Goal: Task Accomplishment & Management: Manage account settings

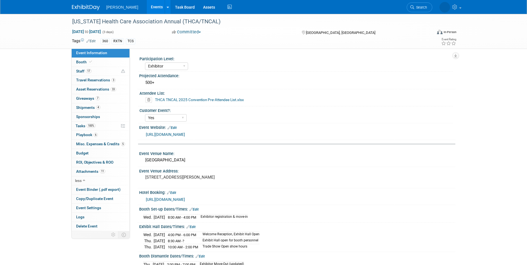
select select "Exhibitor"
select select "Yes"
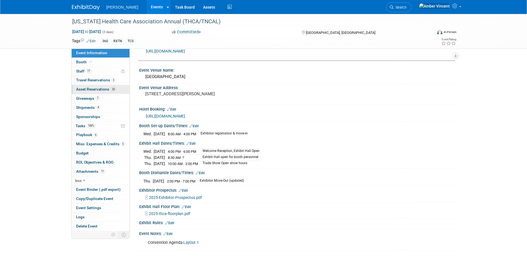
click at [97, 91] on span "Asset Reservations 33" at bounding box center [96, 89] width 40 height 4
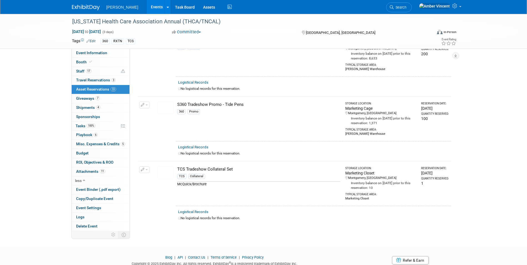
scroll to position [1879, 0]
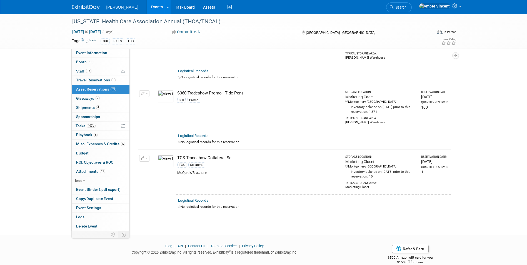
click at [147, 158] on span "button" at bounding box center [147, 158] width 2 height 1
click at [155, 164] on button "Change Reservation" at bounding box center [165, 168] width 47 height 8
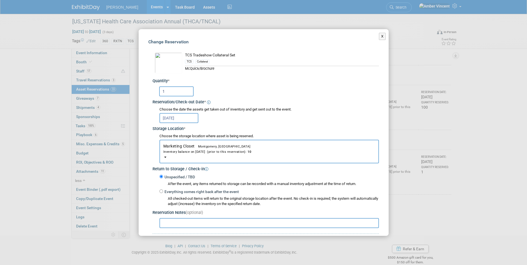
drag, startPoint x: 166, startPoint y: 92, endPoint x: 160, endPoint y: 92, distance: 7.0
click at [160, 92] on input "1" at bounding box center [176, 91] width 34 height 10
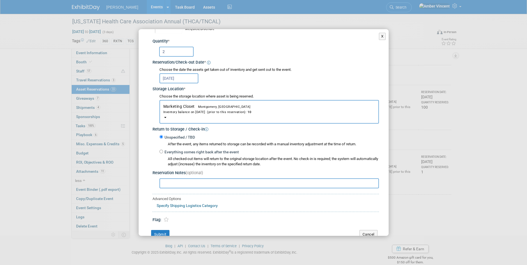
scroll to position [52, 0]
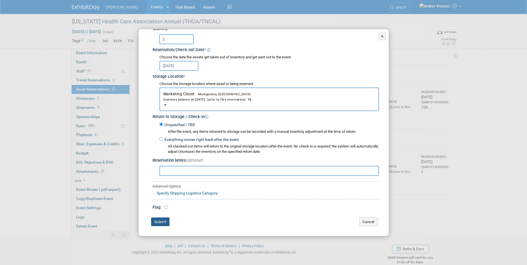
type input "2"
click at [164, 221] on button "Submit" at bounding box center [160, 222] width 18 height 9
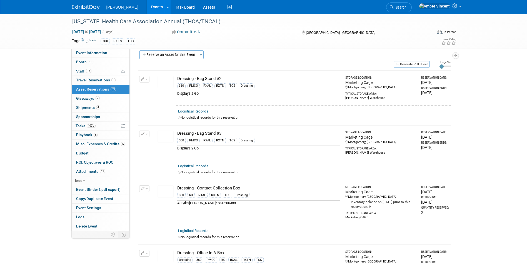
scroll to position [0, 0]
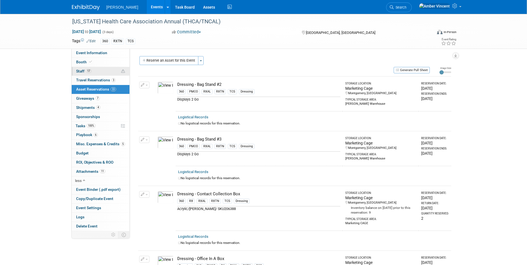
drag, startPoint x: 87, startPoint y: 52, endPoint x: 99, endPoint y: 68, distance: 20.5
click at [87, 52] on span "Event Information" at bounding box center [91, 53] width 31 height 4
select select "Exhibitor"
select select "Yes"
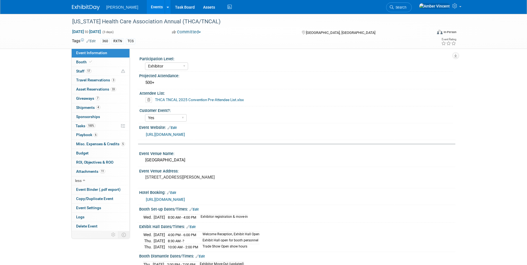
click at [149, 100] on icon at bounding box center [149, 100] width 6 height 6
click at [142, 121] on link "Yes" at bounding box center [143, 121] width 16 height 9
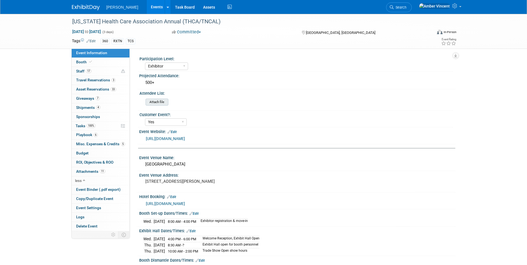
click at [154, 102] on input "file" at bounding box center [131, 102] width 76 height 6
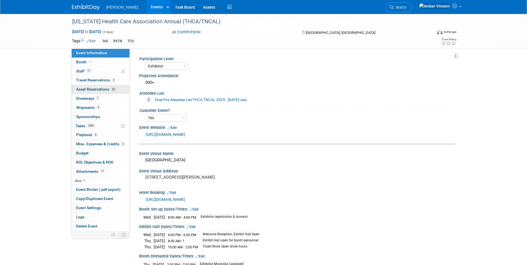
click at [106, 89] on span "Asset Reservations 33" at bounding box center [96, 89] width 40 height 4
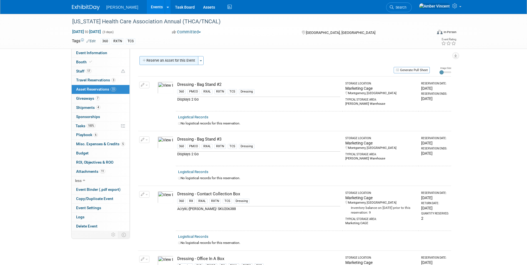
click at [180, 60] on button "Reserve an Asset for this Event" at bounding box center [169, 60] width 59 height 9
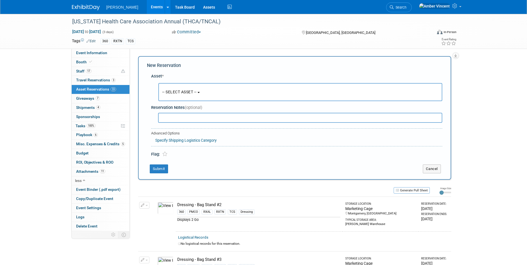
scroll to position [5, 0]
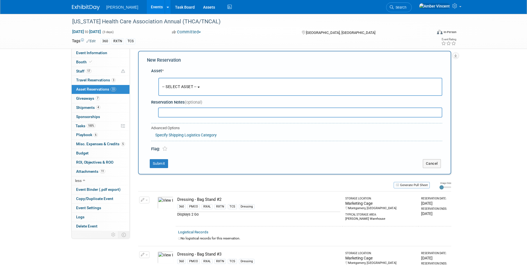
drag, startPoint x: 195, startPoint y: 84, endPoint x: 188, endPoint y: 94, distance: 12.6
click at [195, 84] on button "-- SELECT ASSET --" at bounding box center [300, 87] width 284 height 18
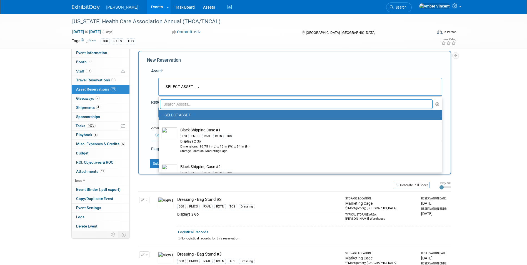
click at [187, 101] on input "text" at bounding box center [296, 103] width 273 height 9
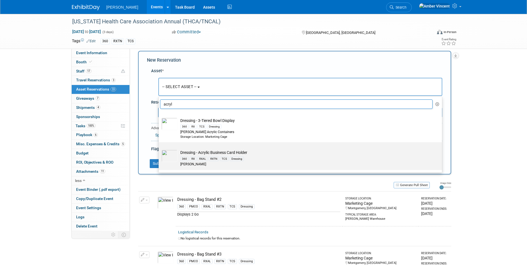
type input "acryl"
click at [207, 158] on div "RXAL" at bounding box center [203, 159] width 10 height 4
click at [160, 149] on input "Dressing - Acrylic Business Card Holder 360 RX RXAL RXTN TCS Dressing [PERSON_N…" at bounding box center [158, 147] width 4 height 4
select select "10723995"
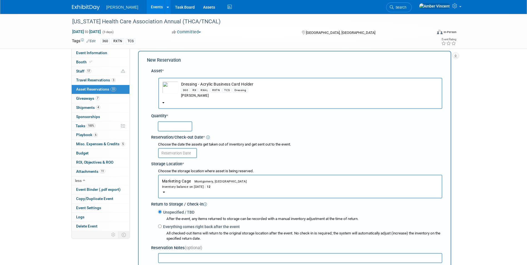
click at [170, 132] on div at bounding box center [297, 126] width 289 height 13
click at [170, 129] on input "text" at bounding box center [175, 126] width 34 height 10
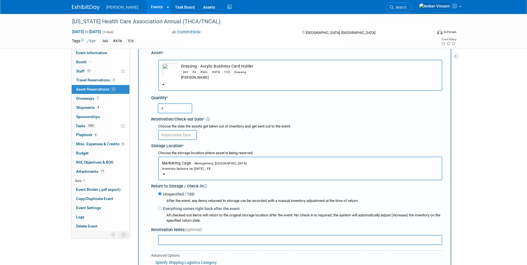
scroll to position [33, 0]
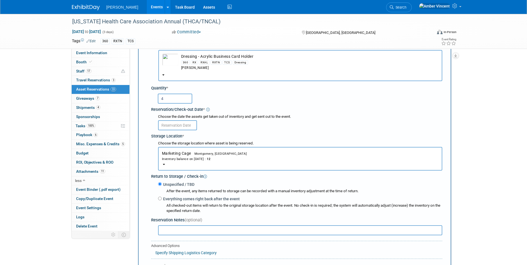
type input "4"
click at [178, 128] on body "[PERSON_NAME] Events Add Event Bulk Upload Events Shareable Event Boards Recent…" at bounding box center [263, 99] width 527 height 265
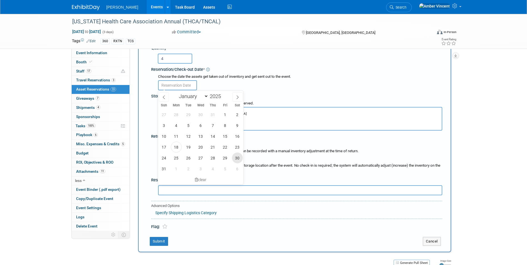
scroll to position [116, 0]
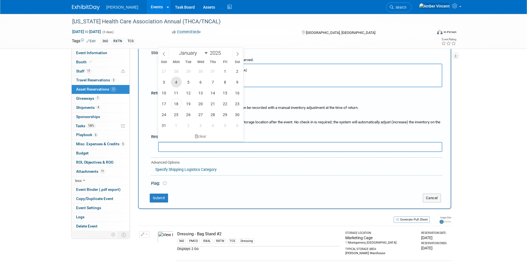
click at [174, 84] on span "4" at bounding box center [176, 82] width 11 height 11
type input "[DATE]"
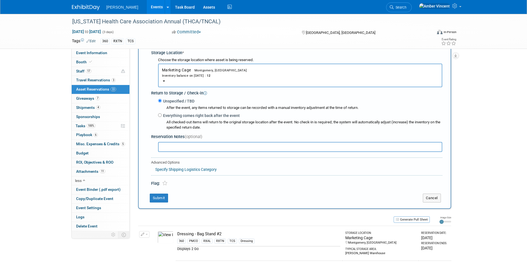
click at [160, 113] on div "Everything comes right back after the event All checked-out items will return t…" at bounding box center [300, 121] width 284 height 18
click at [159, 115] on input "Everything comes right back after the event" at bounding box center [160, 115] width 4 height 4
radio input "true"
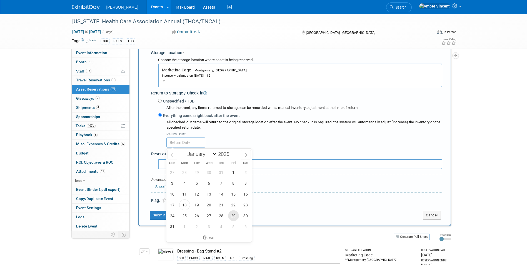
click at [235, 217] on span "29" at bounding box center [233, 215] width 11 height 11
type input "[DATE]"
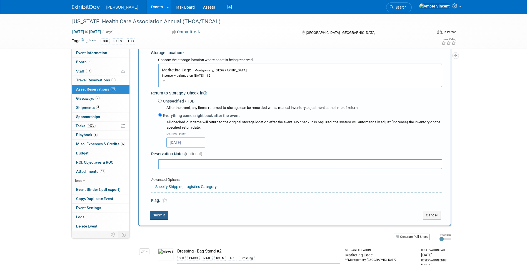
click at [165, 217] on button "Submit" at bounding box center [159, 215] width 18 height 9
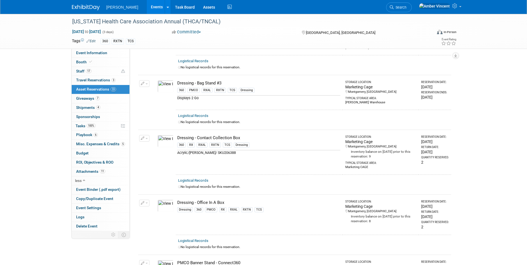
scroll to position [7, 0]
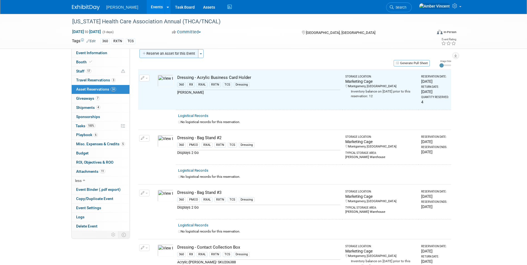
click at [190, 55] on button "Reserve an Asset for this Event" at bounding box center [169, 53] width 59 height 9
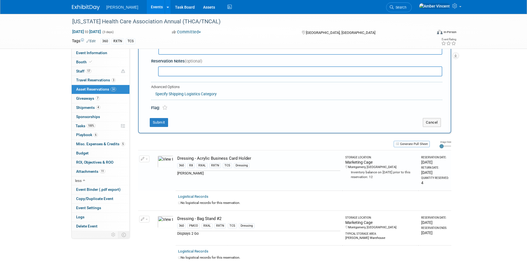
scroll to position [5, 0]
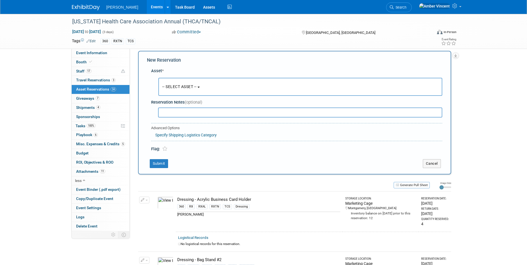
click at [172, 86] on span "-- SELECT ASSET --" at bounding box center [179, 86] width 34 height 4
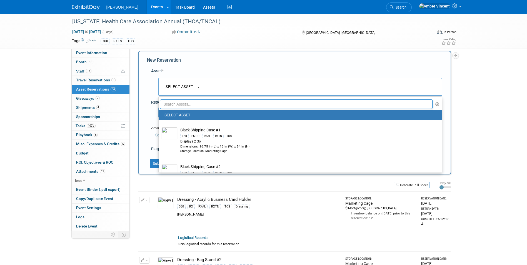
click at [183, 106] on input "text" at bounding box center [296, 103] width 273 height 9
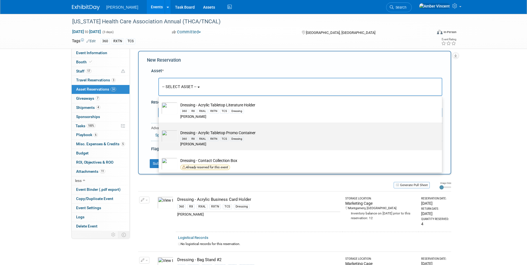
scroll to position [56, 0]
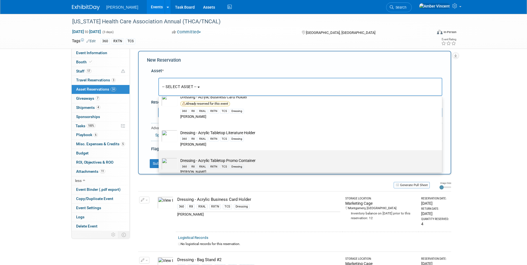
type input "acryl"
click at [195, 158] on label "Dressing - Acrylic Tabletop Promo Container 360 RX RXAL RXTN TCS Dressing [PERS…" at bounding box center [298, 164] width 275 height 26
click at [160, 157] on input "Dressing - Acrylic Tabletop Promo Container 360 RX RXAL RXTN TCS Dressing [PERS…" at bounding box center [158, 155] width 4 height 4
select select "10724000"
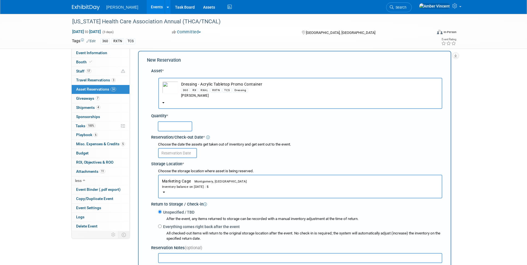
click at [170, 129] on input "text" at bounding box center [175, 126] width 34 height 10
type input "2"
click at [172, 155] on body "[PERSON_NAME] Events Add Event Bulk Upload Events Shareable Event Boards Recent…" at bounding box center [263, 127] width 527 height 265
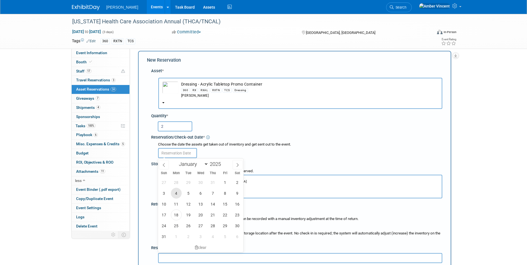
click at [179, 191] on span "4" at bounding box center [176, 193] width 11 height 11
type input "[DATE]"
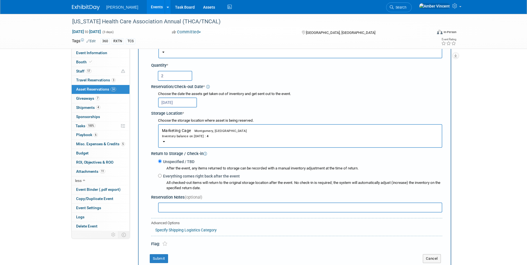
scroll to position [61, 0]
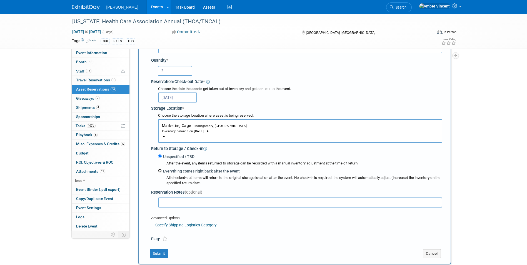
click at [160, 172] on input "Everything comes right back after the event" at bounding box center [160, 171] width 4 height 4
radio input "true"
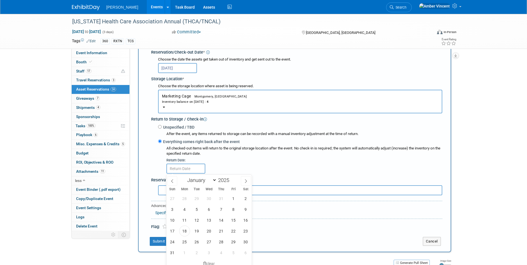
scroll to position [116, 0]
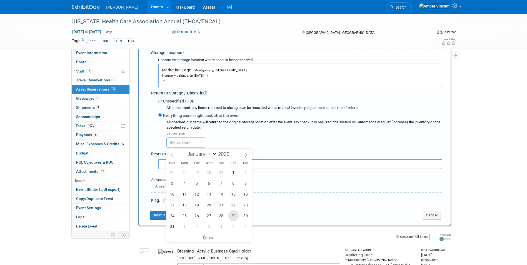
click at [230, 219] on span "29" at bounding box center [233, 215] width 11 height 11
type input "[DATE]"
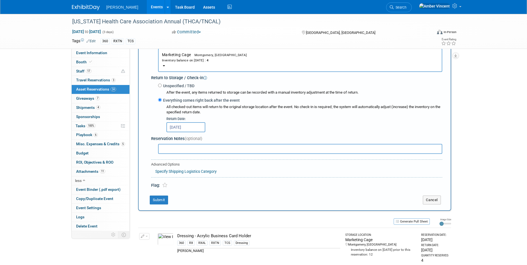
scroll to position [144, 0]
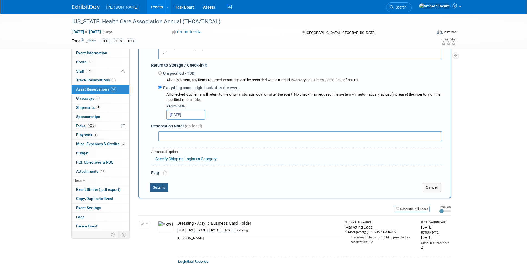
click at [162, 191] on button "Submit" at bounding box center [159, 187] width 18 height 9
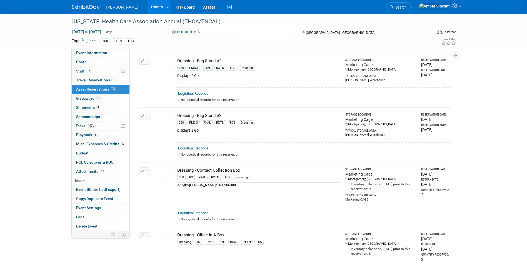
scroll to position [67, 0]
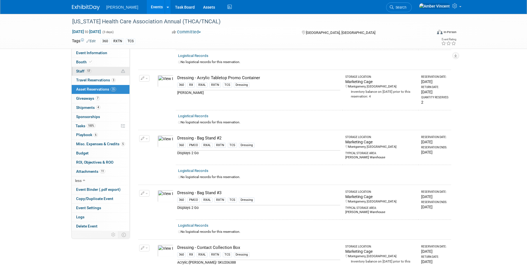
click at [95, 70] on link "17 Staff 17" at bounding box center [101, 71] width 58 height 9
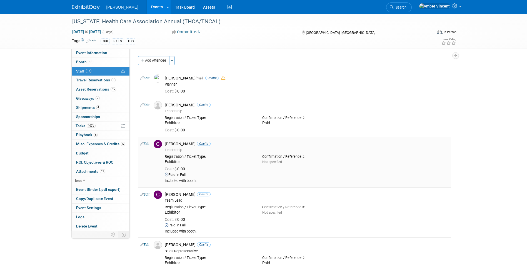
click at [343, 173] on div "Paid in Full" at bounding box center [307, 175] width 284 height 5
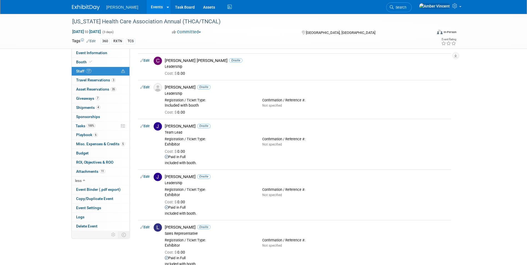
scroll to position [222, 0]
click at [323, 184] on div "Leadership" at bounding box center [307, 184] width 284 height 4
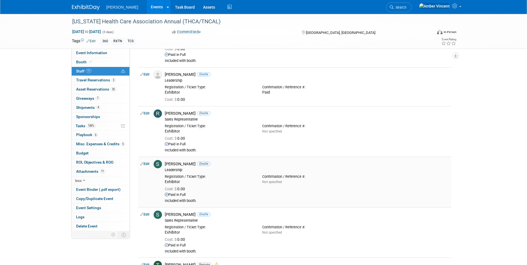
scroll to position [556, 0]
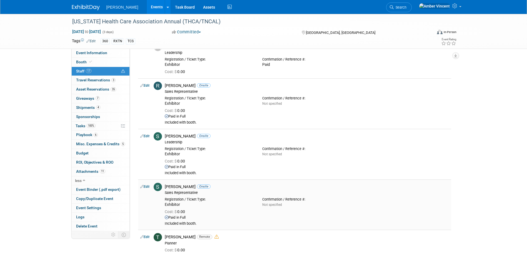
click at [423, 186] on div "[PERSON_NAME] Onsite" at bounding box center [307, 186] width 284 height 5
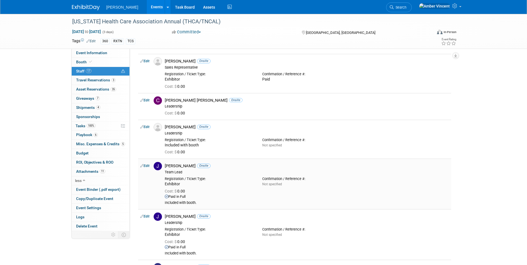
scroll to position [167, 0]
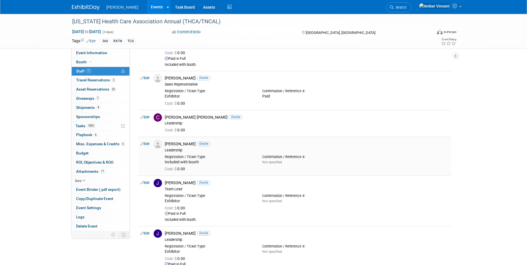
click at [348, 146] on div "[PERSON_NAME] Onsite" at bounding box center [307, 143] width 284 height 5
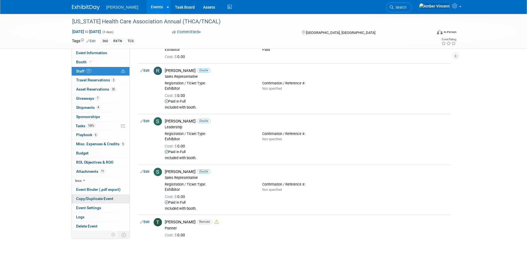
scroll to position [584, 0]
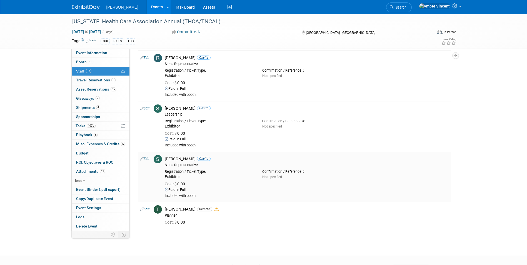
click at [378, 165] on div "Sales Representative" at bounding box center [307, 165] width 284 height 4
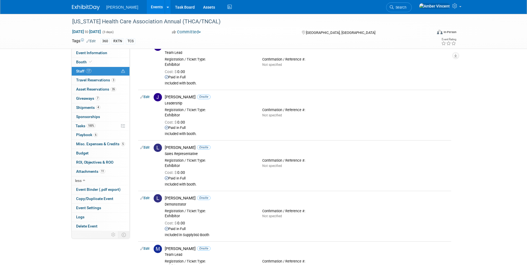
scroll to position [306, 0]
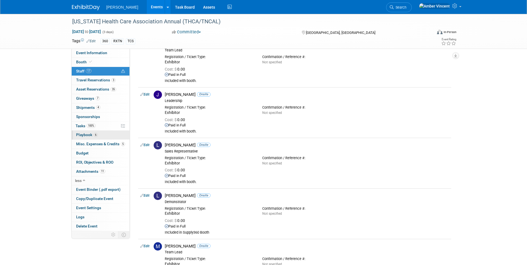
click at [88, 136] on span "Playbook 6" at bounding box center [87, 135] width 22 height 4
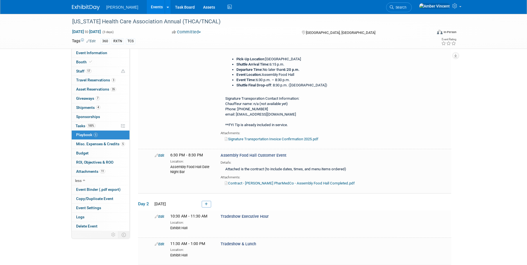
scroll to position [167, 0]
click at [162, 153] on link "Edit" at bounding box center [159, 154] width 9 height 4
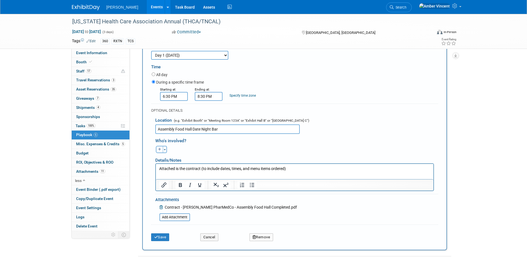
scroll to position [307, 0]
click at [174, 218] on input "file" at bounding box center [156, 216] width 66 height 7
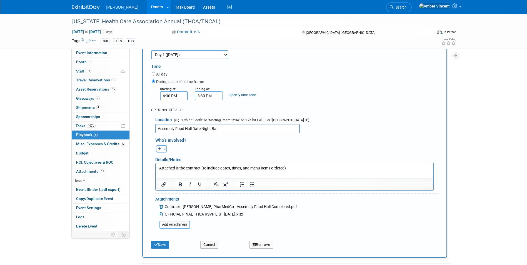
click at [287, 168] on p "Attached is the contract (to include dates, times, and menu items ordered)" at bounding box center [294, 169] width 271 height 6
click at [159, 244] on button "Save" at bounding box center [160, 245] width 18 height 8
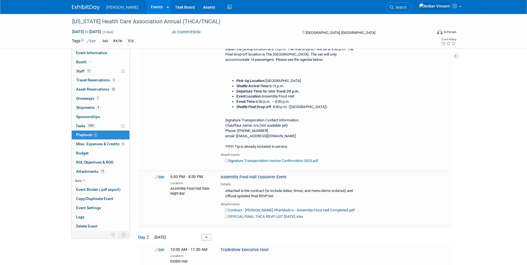
scroll to position [245, 0]
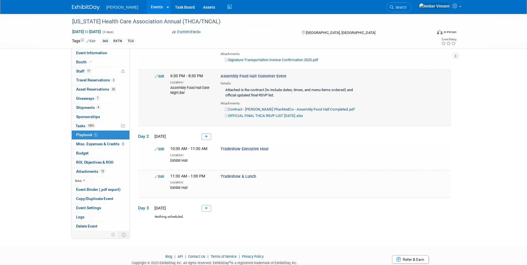
click at [272, 114] on link "OFFICIAL FINAL THCA RSVP LIST [DATE].xlsx" at bounding box center [264, 116] width 78 height 4
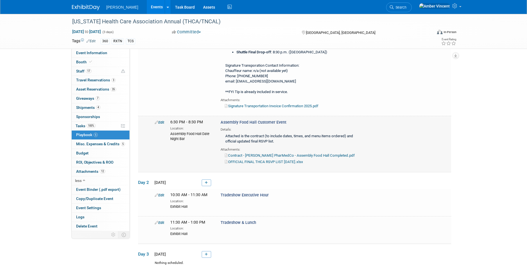
scroll to position [189, 0]
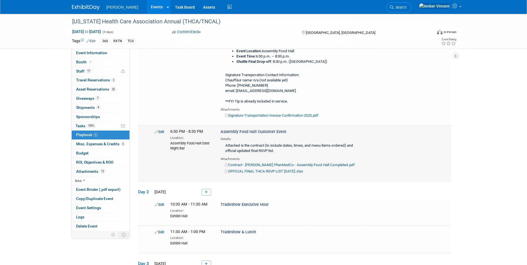
click at [160, 130] on link "Edit" at bounding box center [159, 132] width 9 height 4
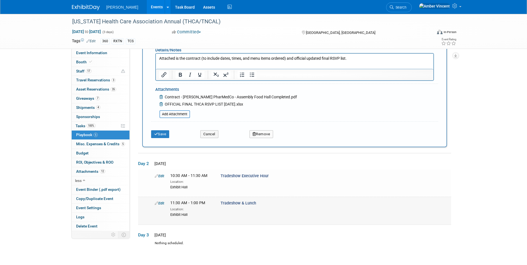
scroll to position [418, 0]
click at [161, 103] on icon at bounding box center [162, 103] width 4 height 4
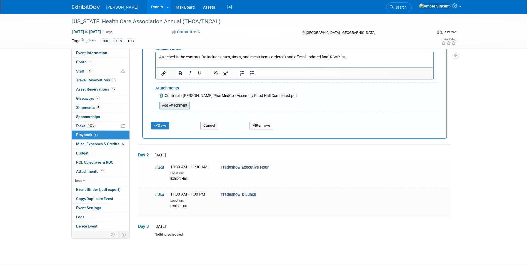
click at [172, 107] on input "file" at bounding box center [156, 105] width 66 height 7
click at [173, 109] on input "file" at bounding box center [156, 105] width 66 height 7
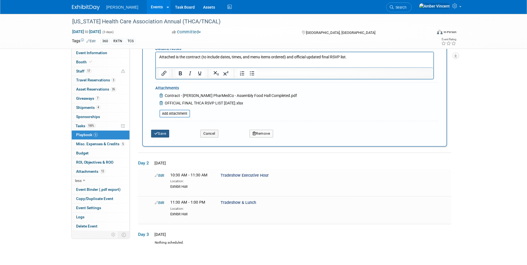
click at [156, 133] on icon "submit" at bounding box center [156, 134] width 4 height 4
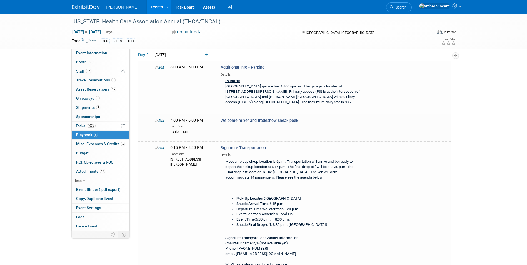
scroll to position [245, 0]
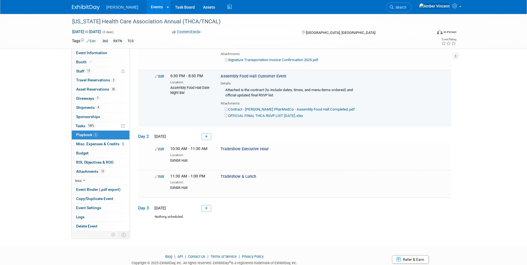
click at [163, 76] on link "Edit" at bounding box center [159, 76] width 9 height 4
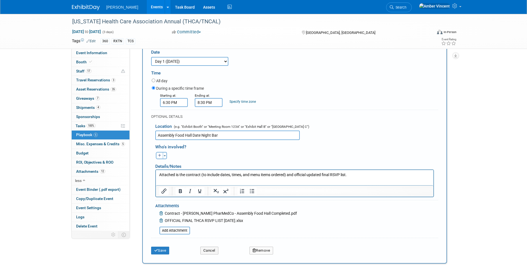
scroll to position [307, 0]
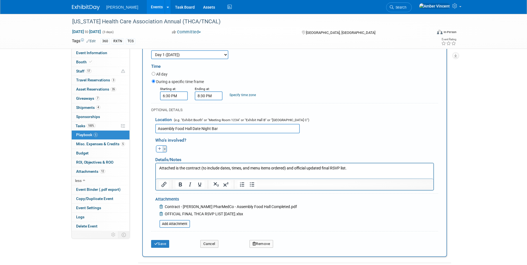
click at [165, 149] on button "Toggle Dropdown" at bounding box center [165, 148] width 4 height 7
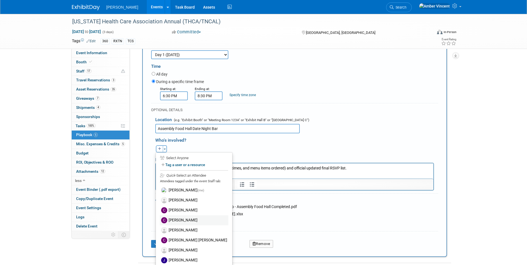
click at [176, 220] on label "[PERSON_NAME]" at bounding box center [194, 220] width 69 height 10
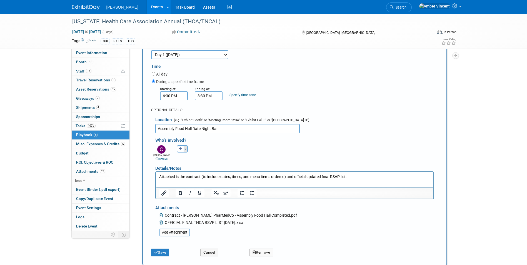
click at [187, 150] on button "Toggle Dropdown" at bounding box center [186, 148] width 4 height 7
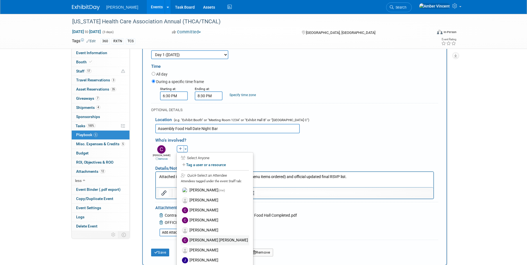
click at [206, 241] on label "[PERSON_NAME] [PERSON_NAME]" at bounding box center [215, 240] width 69 height 10
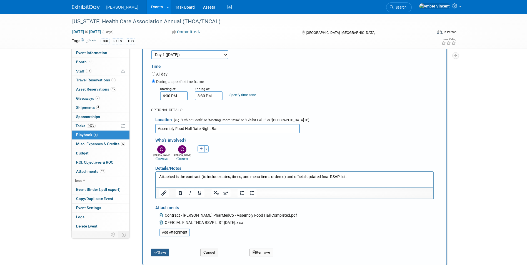
click at [154, 254] on icon "submit" at bounding box center [156, 253] width 4 height 4
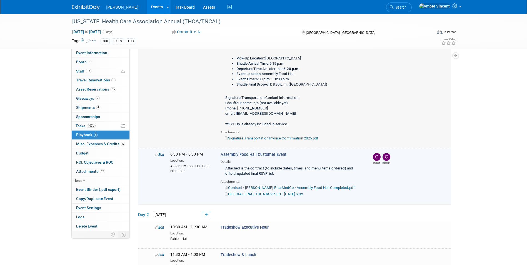
scroll to position [161, 0]
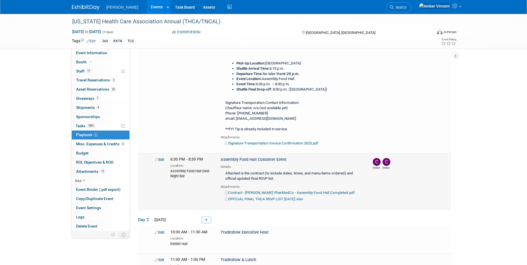
click at [161, 159] on link "Edit" at bounding box center [159, 160] width 9 height 4
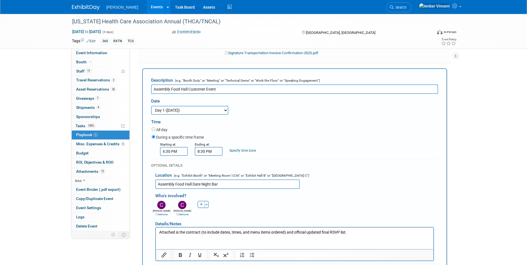
scroll to position [0, 0]
click at [207, 204] on button "Toggle Dropdown" at bounding box center [207, 204] width 4 height 7
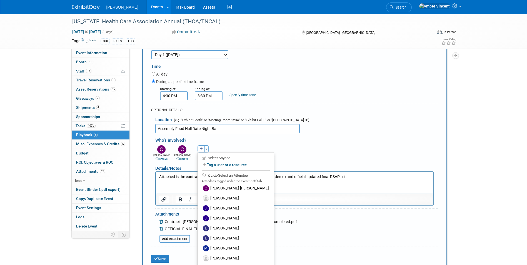
scroll to position [56, 0]
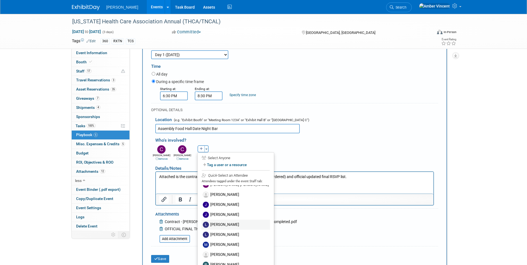
click at [218, 225] on label "[PERSON_NAME]" at bounding box center [235, 225] width 69 height 10
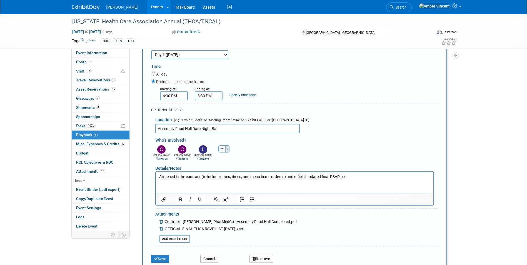
click at [228, 150] on button "Toggle Dropdown" at bounding box center [227, 148] width 4 height 7
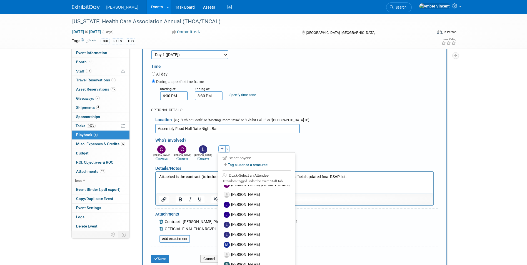
scroll to position [83, 0]
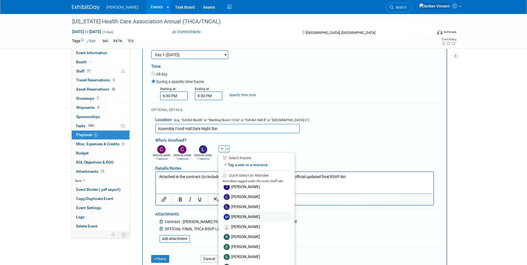
click at [235, 217] on label "[PERSON_NAME]" at bounding box center [256, 217] width 69 height 10
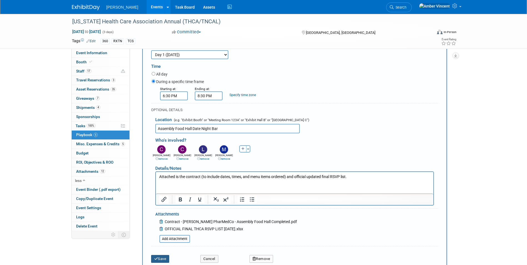
click at [161, 258] on button "Save" at bounding box center [160, 259] width 18 height 8
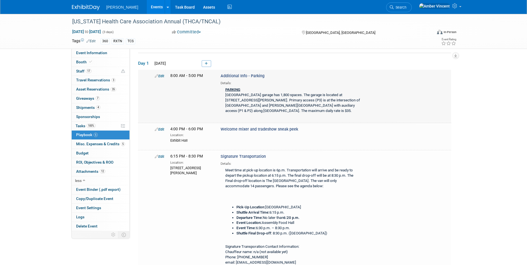
scroll to position [0, 0]
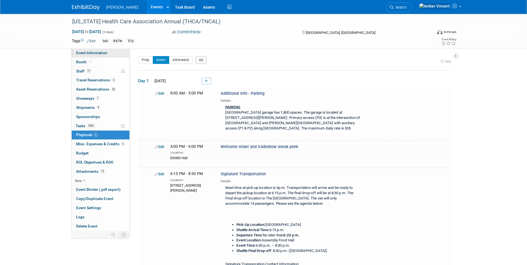
click at [94, 55] on span "Event Information" at bounding box center [91, 53] width 31 height 4
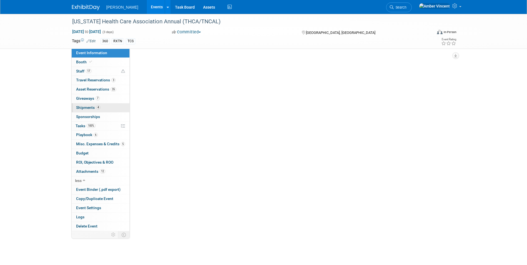
select select "Exhibitor"
select select "Yes"
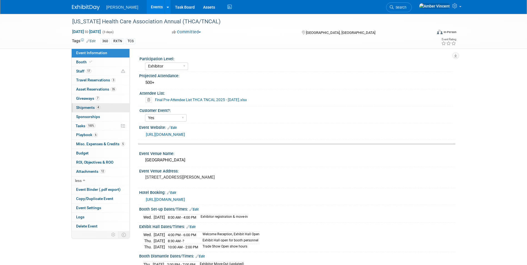
click at [92, 107] on span "Shipments 4" at bounding box center [88, 107] width 24 height 4
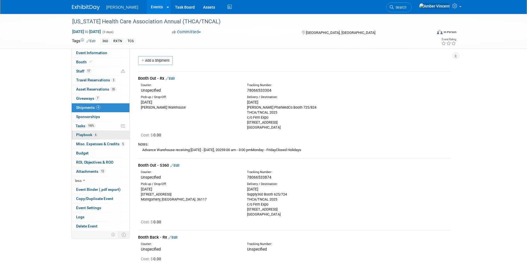
click at [91, 138] on link "6 Playbook 6" at bounding box center [101, 135] width 58 height 9
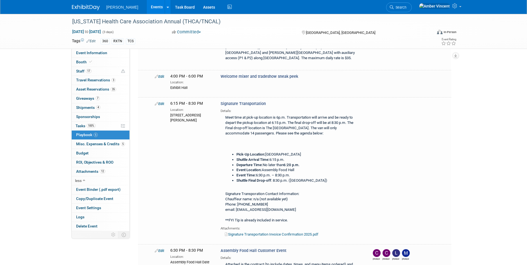
scroll to position [69, 0]
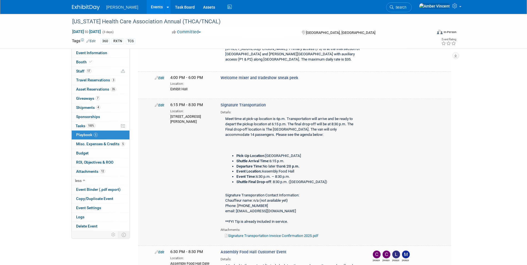
click at [274, 237] on link "Signature Transportation Invoice Confirmation 2025.pdf" at bounding box center [272, 236] width 94 height 4
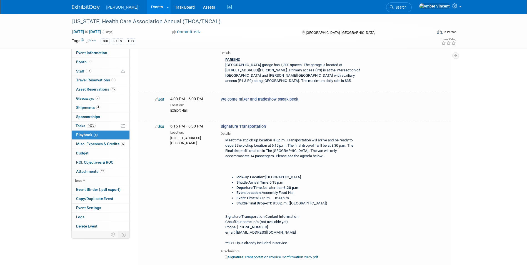
scroll to position [139, 0]
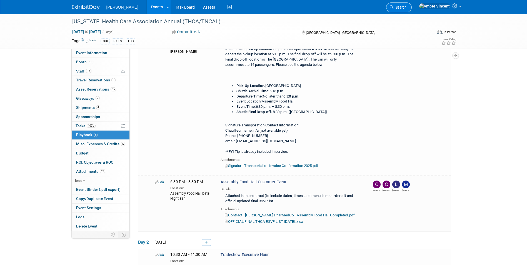
click at [407, 5] on span "Search" at bounding box center [400, 7] width 13 height 4
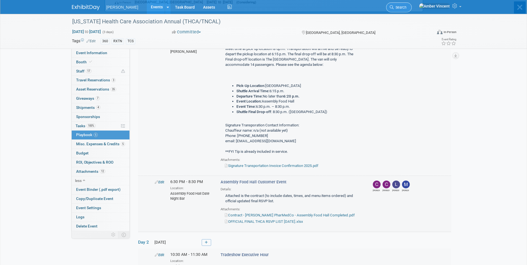
scroll to position [0, 0]
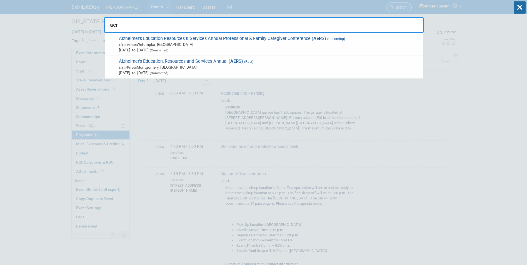
type input "aers"
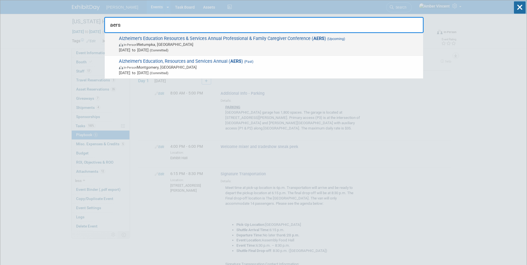
click at [320, 36] on strong "AERS" at bounding box center [318, 38] width 11 height 5
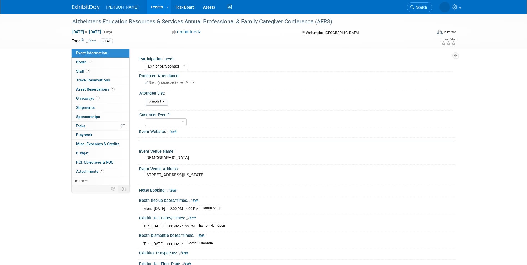
select select "Exhibitor/Sponsor"
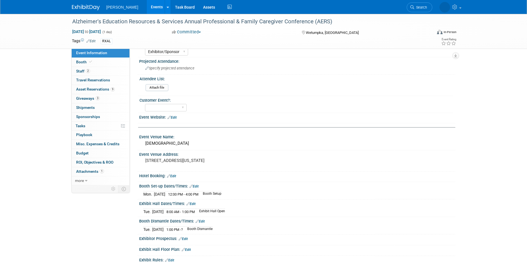
scroll to position [28, 0]
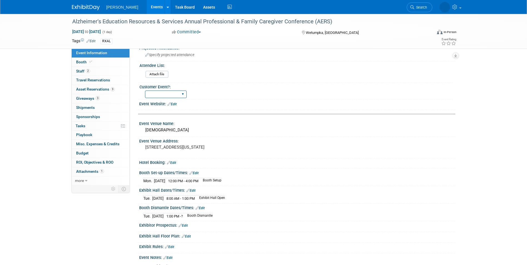
click at [180, 96] on select "Yes No" at bounding box center [166, 95] width 42 height 8
select select "No"
click at [145, 91] on select "Yes No" at bounding box center [166, 95] width 42 height 8
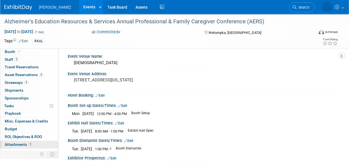
scroll to position [13, 0]
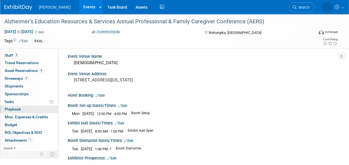
click at [18, 108] on span "Playbook 0" at bounding box center [13, 109] width 16 height 4
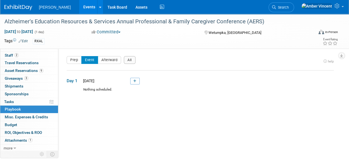
click at [16, 109] on span "Playbook 0" at bounding box center [13, 109] width 16 height 4
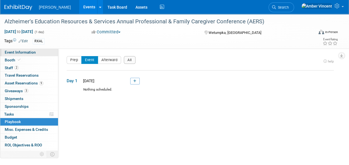
click at [17, 50] on span "Event Information" at bounding box center [20, 52] width 31 height 4
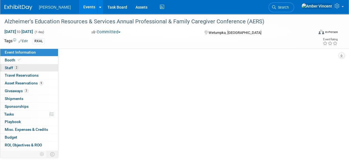
select select "Exhibitor/Sponsor"
select select "No"
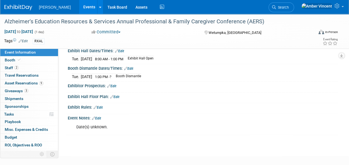
scroll to position [140, 0]
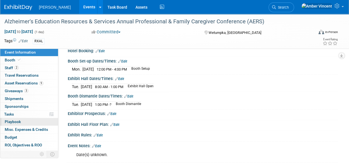
click at [18, 120] on span "Playbook 0" at bounding box center [13, 121] width 16 height 4
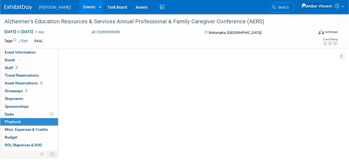
scroll to position [0, 0]
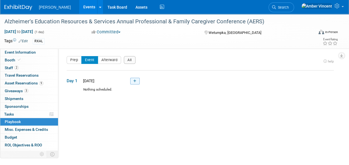
click at [135, 81] on icon at bounding box center [134, 80] width 3 height 3
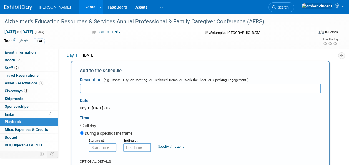
scroll to position [18, 0]
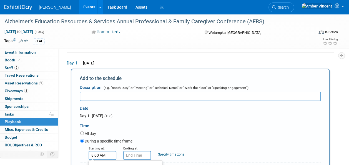
click at [101, 157] on input "8:00 AM" at bounding box center [103, 155] width 28 height 9
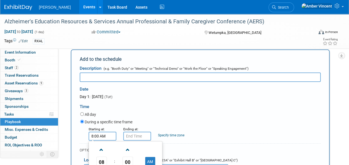
scroll to position [46, 0]
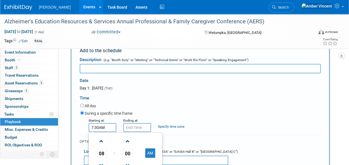
click at [139, 133] on div "08 : 00 AM 12 01 02 03 04 05 06 07 08 09 10 11 00 05 10 15 20 25 30 35 40 45 50…" at bounding box center [126, 159] width 74 height 52
type input "7:30 AM"
click at [135, 128] on input "7:30 AM" at bounding box center [137, 127] width 28 height 9
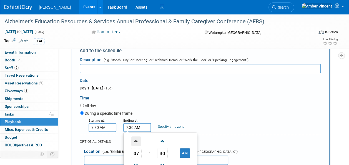
click at [135, 140] on span at bounding box center [136, 141] width 10 height 10
click at [163, 154] on span "30" at bounding box center [162, 153] width 11 height 10
click at [187, 141] on td "15" at bounding box center [187, 141] width 18 height 15
type input "8:15 AM"
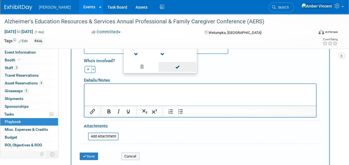
click at [176, 67] on span at bounding box center [178, 67] width 38 height 10
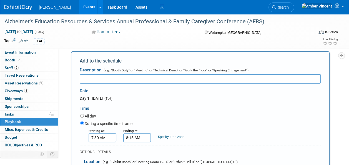
scroll to position [18, 0]
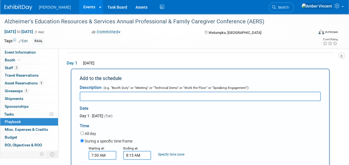
click at [105, 92] on input "text" at bounding box center [200, 96] width 241 height 9
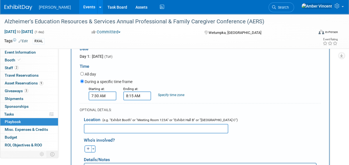
scroll to position [101, 0]
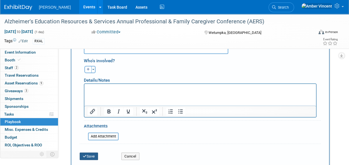
type input "Registration Check-In"
click at [81, 155] on button "Save" at bounding box center [89, 157] width 18 height 8
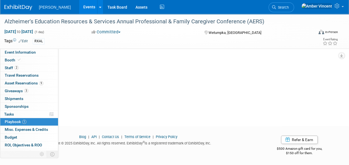
scroll to position [17, 0]
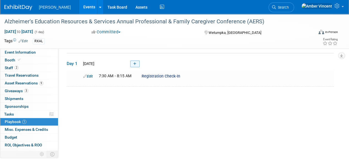
click at [137, 65] on link at bounding box center [134, 64] width 9 height 7
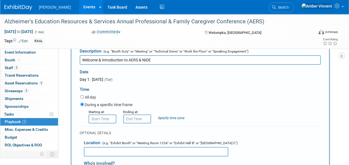
scroll to position [73, 0]
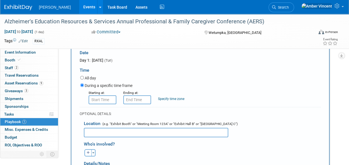
type input "Welcome & Introduction to AERS & NIDE"
click at [107, 98] on input "8:00 AM" at bounding box center [103, 99] width 28 height 9
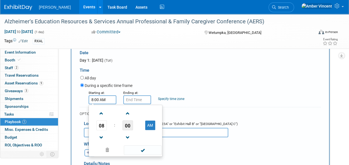
click at [129, 126] on span "00" at bounding box center [128, 125] width 11 height 10
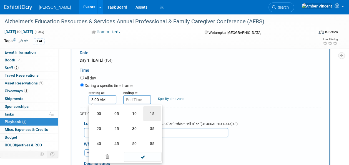
click at [151, 115] on td "15" at bounding box center [152, 113] width 18 height 15
type input "8:15 AM"
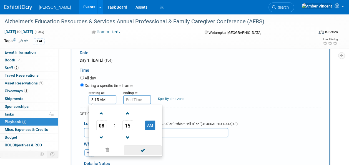
click at [147, 149] on span at bounding box center [143, 150] width 38 height 10
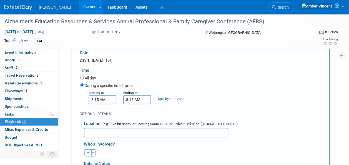
click at [141, 101] on input "8:15 AM" at bounding box center [137, 99] width 28 height 9
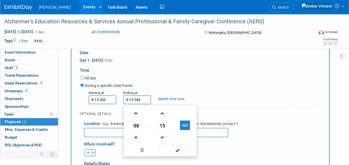
click at [162, 122] on span "15" at bounding box center [162, 125] width 11 height 10
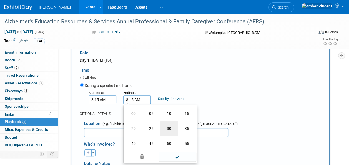
click at [165, 130] on td "30" at bounding box center [169, 128] width 18 height 15
type input "8:30 AM"
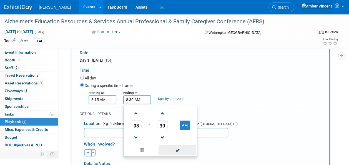
click at [173, 146] on span at bounding box center [178, 150] width 38 height 10
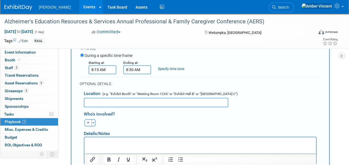
scroll to position [129, 0]
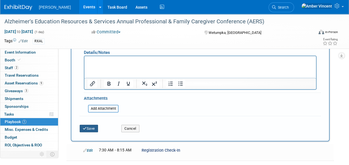
click at [92, 126] on button "Save" at bounding box center [89, 129] width 18 height 8
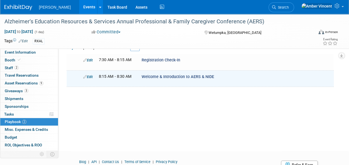
scroll to position [0, 0]
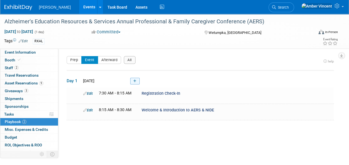
click at [135, 81] on icon at bounding box center [134, 80] width 3 height 3
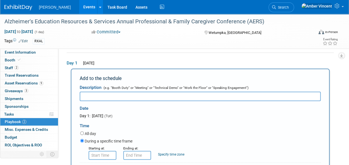
click at [107, 98] on input "text" at bounding box center [200, 96] width 241 height 9
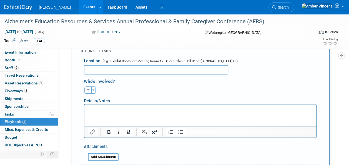
scroll to position [185, 0]
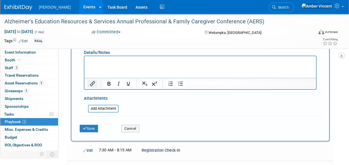
click at [93, 84] on icon "Insert/edit link" at bounding box center [92, 83] width 7 height 7
type input "Full Agenda Available Here"
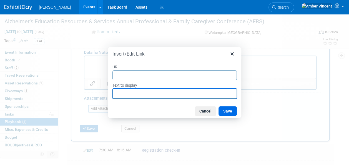
click at [168, 98] on input "Text to display" at bounding box center [175, 94] width 124 height 10
type input "Agenda"
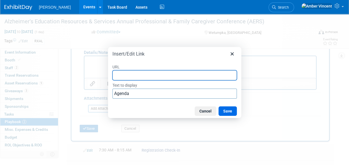
click at [155, 75] on input "URL" at bounding box center [175, 75] width 124 height 10
paste input "https://alzheimersers.org/22nd-annual-alzheimers-professional-family-caregiver-…"
type input "https://alzheimersers.org/22nd-annual-alzheimers-professional-family-caregiver-…"
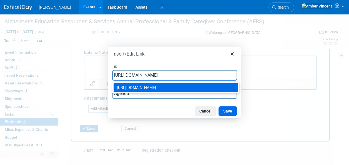
click at [194, 84] on div "https://alzheimersers.org/22nd-annual-alzheimers-professional-family-caregiver-…" at bounding box center [176, 87] width 119 height 7
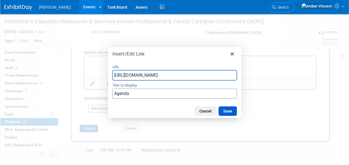
click at [228, 112] on button "Save" at bounding box center [228, 110] width 18 height 9
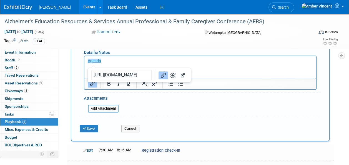
click at [91, 129] on button "Save" at bounding box center [89, 129] width 18 height 8
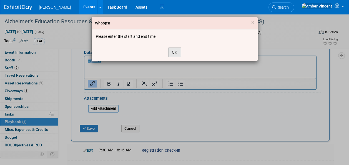
click at [173, 49] on button "OK" at bounding box center [174, 52] width 13 height 9
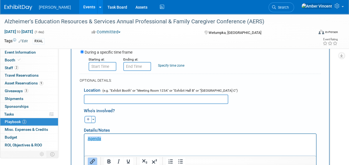
scroll to position [73, 0]
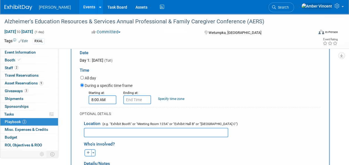
click at [93, 103] on div "8:00 AM" at bounding box center [103, 99] width 28 height 9
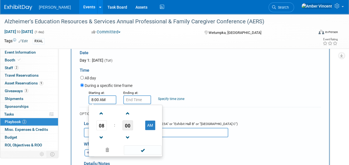
click at [127, 123] on span "00" at bounding box center [128, 125] width 11 height 10
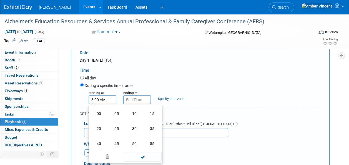
click at [136, 131] on td "30" at bounding box center [135, 128] width 18 height 15
type input "8:30 AM"
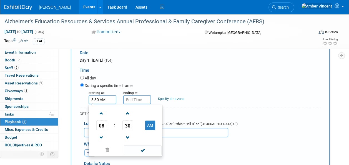
drag, startPoint x: 146, startPoint y: 149, endPoint x: 142, endPoint y: 137, distance: 12.4
click at [146, 148] on span at bounding box center [143, 150] width 38 height 10
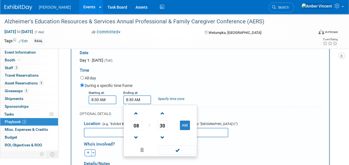
click at [135, 101] on input "8:30 AM" at bounding box center [137, 99] width 28 height 9
click at [133, 136] on span at bounding box center [136, 138] width 10 height 10
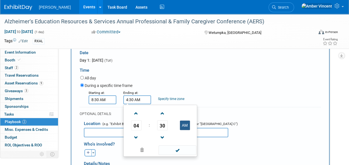
click at [189, 126] on button "AM" at bounding box center [185, 125] width 10 height 9
type input "4:30 PM"
click at [183, 150] on span at bounding box center [178, 150] width 38 height 10
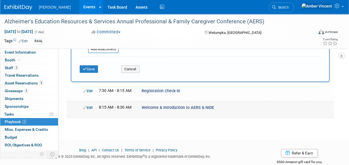
scroll to position [256, 0]
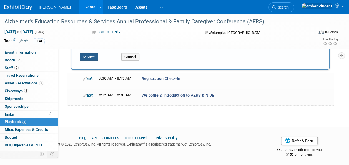
click at [88, 56] on button "Save" at bounding box center [89, 57] width 18 height 8
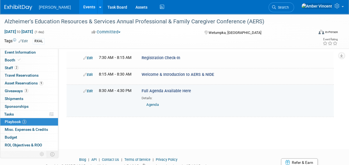
scroll to position [14, 0]
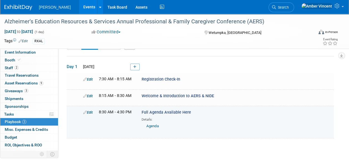
click at [91, 111] on link "Edit" at bounding box center [87, 112] width 9 height 4
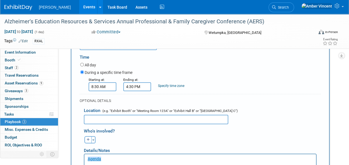
scroll to position [140, 0]
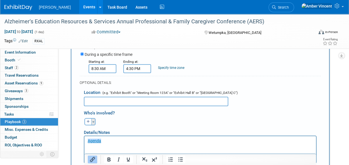
click at [93, 120] on button "Toggle Dropdown" at bounding box center [93, 121] width 4 height 7
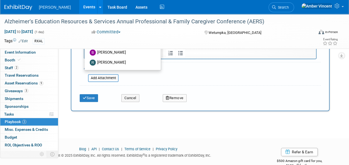
scroll to position [223, 0]
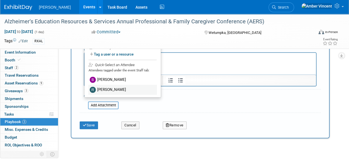
click at [110, 89] on label "[PERSON_NAME]" at bounding box center [122, 90] width 69 height 10
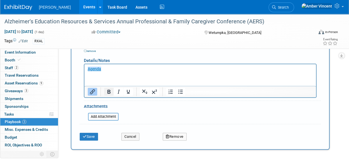
scroll to position [167, 0]
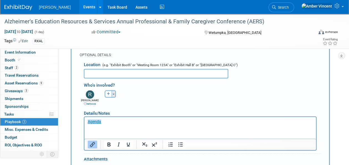
click at [113, 94] on span "button" at bounding box center [114, 94] width 2 height 1
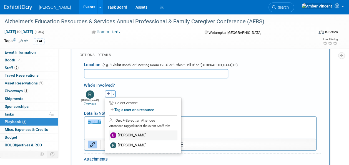
click at [121, 135] on label "[PERSON_NAME]" at bounding box center [143, 135] width 69 height 10
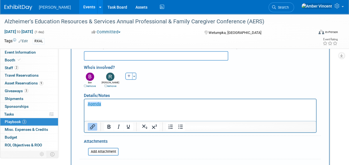
scroll to position [223, 0]
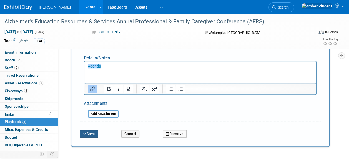
click at [94, 134] on button "Save" at bounding box center [89, 134] width 18 height 8
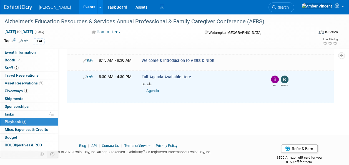
scroll to position [0, 0]
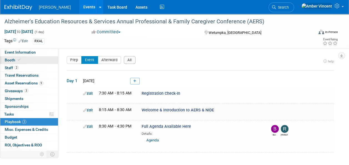
click at [20, 57] on link "Booth" at bounding box center [29, 60] width 58 height 8
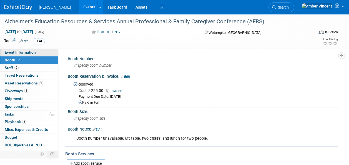
click at [17, 49] on link "Event Information" at bounding box center [29, 53] width 58 height 8
select select "Exhibitor/Sponsor"
select select "No"
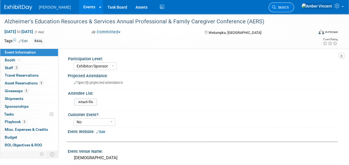
click at [294, 10] on link "Search" at bounding box center [282, 8] width 26 height 10
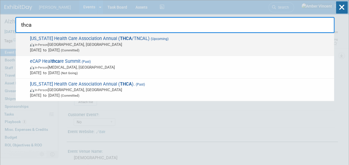
type input "thca"
click at [195, 45] on span "In-Person Nashville, TN" at bounding box center [181, 45] width 302 height 6
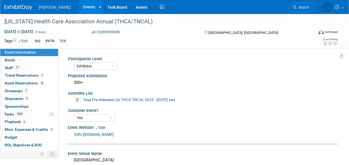
select select "Exhibitor"
select select "Yes"
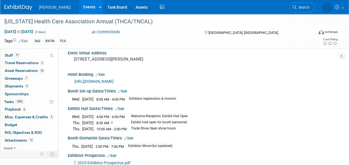
scroll to position [139, 0]
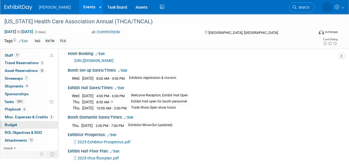
click at [17, 124] on link "Budget" at bounding box center [29, 125] width 58 height 8
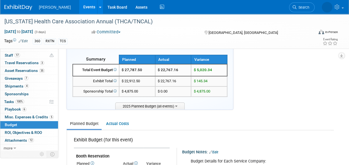
scroll to position [0, 0]
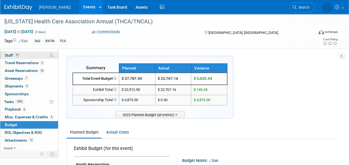
click at [17, 56] on span "17" at bounding box center [17, 55] width 6 height 4
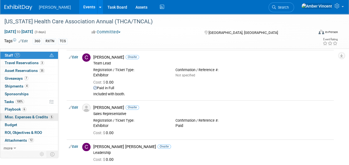
scroll to position [139, 0]
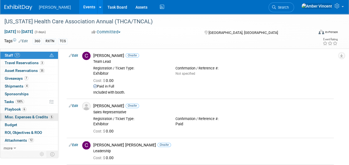
click at [22, 118] on span "Misc. Expenses & Credits 5" at bounding box center [29, 117] width 49 height 4
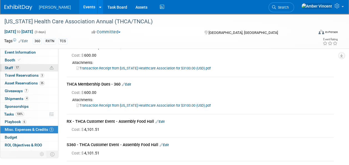
scroll to position [0, 0]
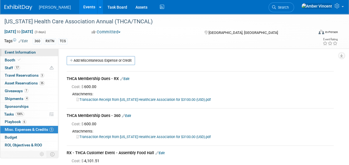
click at [21, 52] on span "Event Information" at bounding box center [20, 52] width 31 height 4
select select "Exhibitor"
select select "Yes"
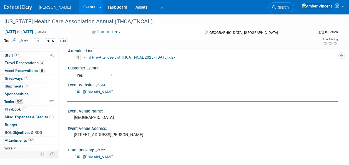
scroll to position [56, 0]
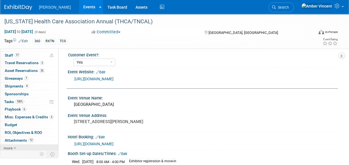
click at [14, 146] on icon at bounding box center [15, 148] width 3 height 4
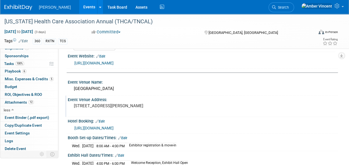
scroll to position [83, 0]
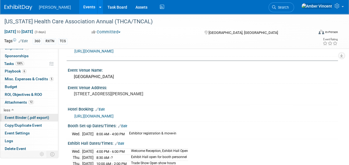
click at [23, 115] on span "Event Binder (.pdf export)" at bounding box center [27, 117] width 44 height 4
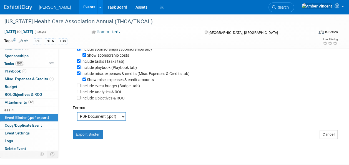
scroll to position [0, 0]
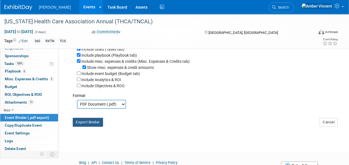
click at [94, 126] on button "Export Binder" at bounding box center [88, 122] width 30 height 9
